Goal: Find specific page/section: Find specific page/section

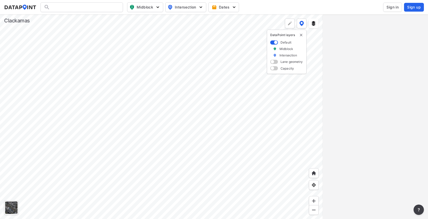
click at [395, 7] on span "Sign in" at bounding box center [393, 7] width 12 height 5
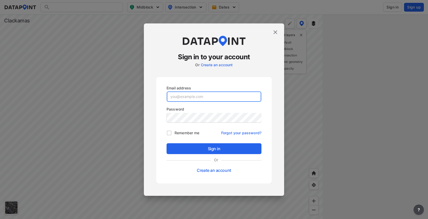
type input "[EMAIL_ADDRESS][DOMAIN_NAME]"
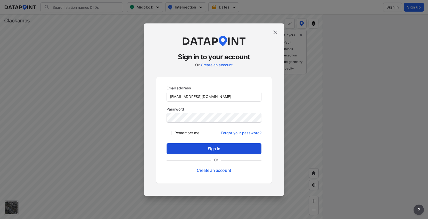
click at [203, 147] on span "Sign in" at bounding box center [214, 149] width 87 height 6
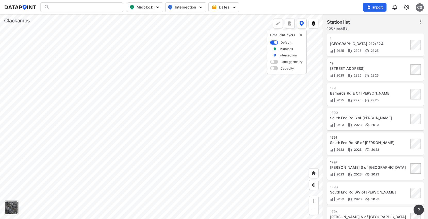
click at [137, 86] on div at bounding box center [161, 116] width 323 height 205
click at [118, 65] on div at bounding box center [161, 116] width 323 height 205
click at [109, 102] on div at bounding box center [161, 116] width 323 height 205
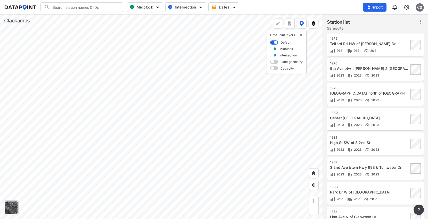
click at [158, 81] on div at bounding box center [161, 116] width 323 height 205
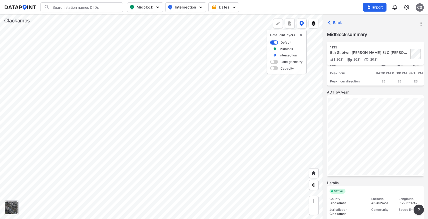
scroll to position [85, 0]
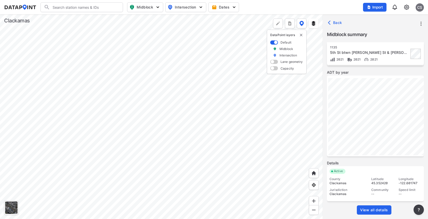
click at [372, 208] on span "View all details" at bounding box center [375, 210] width 28 height 5
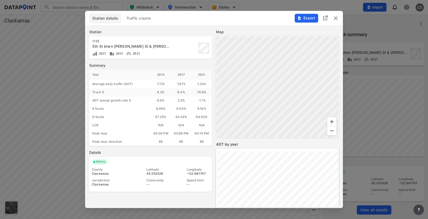
click at [138, 18] on span "Traffic counts" at bounding box center [138, 18] width 25 height 5
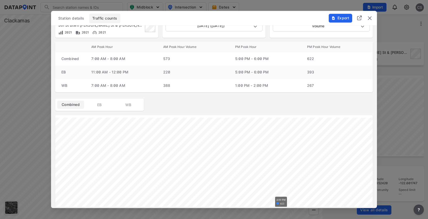
scroll to position [0, 0]
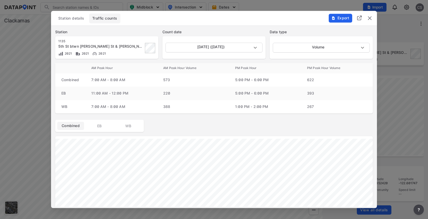
click at [371, 20] on img "delete" at bounding box center [370, 18] width 6 height 6
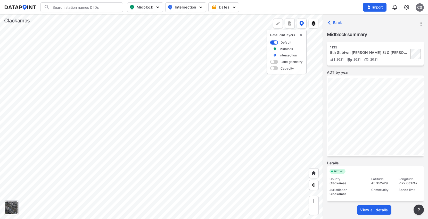
click at [210, 133] on div at bounding box center [161, 116] width 323 height 205
click at [156, 34] on div at bounding box center [161, 116] width 323 height 205
click at [203, 162] on div at bounding box center [161, 116] width 323 height 205
click at [158, 125] on div at bounding box center [161, 116] width 323 height 205
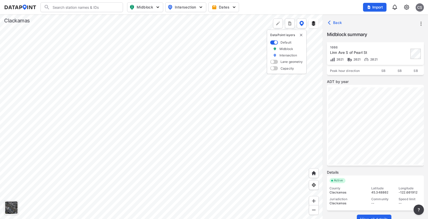
scroll to position [85, 0]
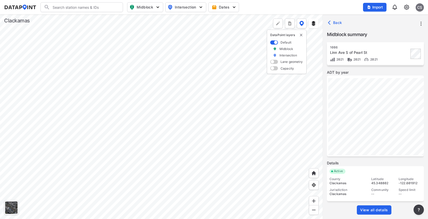
click at [283, 115] on div at bounding box center [161, 116] width 323 height 205
click at [188, 133] on div at bounding box center [161, 116] width 323 height 205
click at [81, 131] on div at bounding box center [161, 116] width 323 height 205
click at [149, 136] on div at bounding box center [161, 116] width 323 height 205
click at [176, 163] on div at bounding box center [161, 116] width 323 height 205
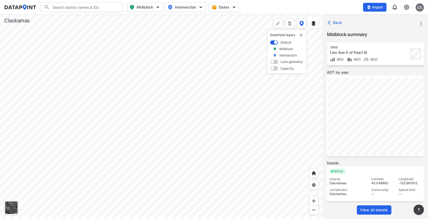
click at [95, 157] on div at bounding box center [161, 116] width 323 height 205
click at [214, 94] on div at bounding box center [161, 116] width 323 height 205
click at [237, 136] on div at bounding box center [161, 116] width 323 height 205
click at [211, 77] on div at bounding box center [161, 116] width 323 height 205
click at [142, 81] on div at bounding box center [161, 116] width 323 height 205
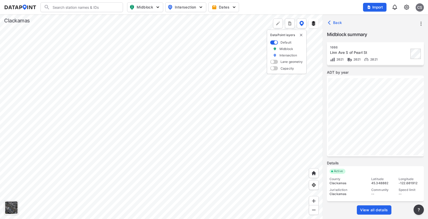
click at [214, 70] on div at bounding box center [161, 116] width 323 height 205
click at [93, 81] on div at bounding box center [161, 116] width 323 height 205
click at [126, 176] on div at bounding box center [161, 116] width 323 height 205
click at [55, 171] on div at bounding box center [161, 116] width 323 height 205
click at [146, 160] on div at bounding box center [161, 116] width 323 height 205
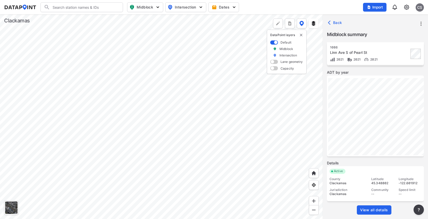
click at [139, 105] on div at bounding box center [161, 116] width 323 height 205
click at [79, 53] on div at bounding box center [161, 116] width 323 height 205
click at [89, 52] on div at bounding box center [161, 116] width 323 height 205
click at [244, 151] on div at bounding box center [161, 116] width 323 height 205
click at [227, 140] on div at bounding box center [161, 116] width 323 height 205
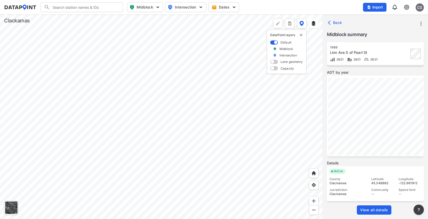
click at [201, 88] on div at bounding box center [161, 116] width 323 height 205
click at [160, 109] on div at bounding box center [161, 116] width 323 height 205
click at [8, 208] on div at bounding box center [11, 208] width 12 height 12
click at [11, 204] on div at bounding box center [11, 208] width 12 height 12
click at [109, 172] on div at bounding box center [161, 116] width 323 height 205
